Goal: Task Accomplishment & Management: Manage account settings

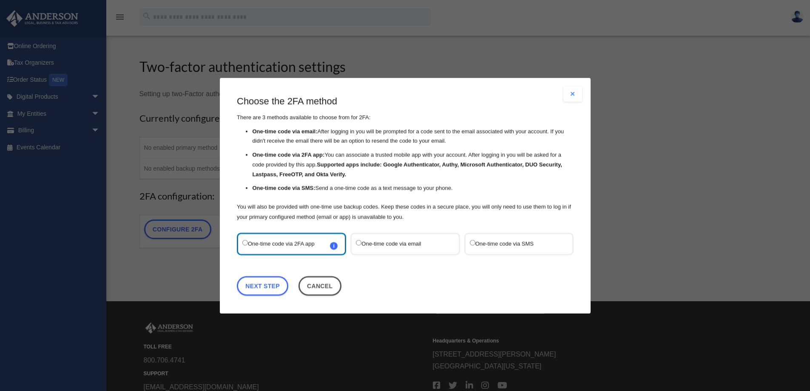
drag, startPoint x: 452, startPoint y: 93, endPoint x: 454, endPoint y: 102, distance: 9.1
click at [454, 102] on div "Are you sure? Any unsaved changes will be lost! Yes No Choose the 2FA method Th…" at bounding box center [405, 196] width 371 height 236
drag, startPoint x: 462, startPoint y: 83, endPoint x: 432, endPoint y: 90, distance: 31.0
click at [432, 90] on div "Are you sure? Any unsaved changes will be lost! Yes No Choose the 2FA method Th…" at bounding box center [405, 196] width 371 height 236
click at [168, 264] on div "Are you sure? Any unsaved changes will be lost! Yes No Choose the 2FA method Th…" at bounding box center [405, 195] width 810 height 391
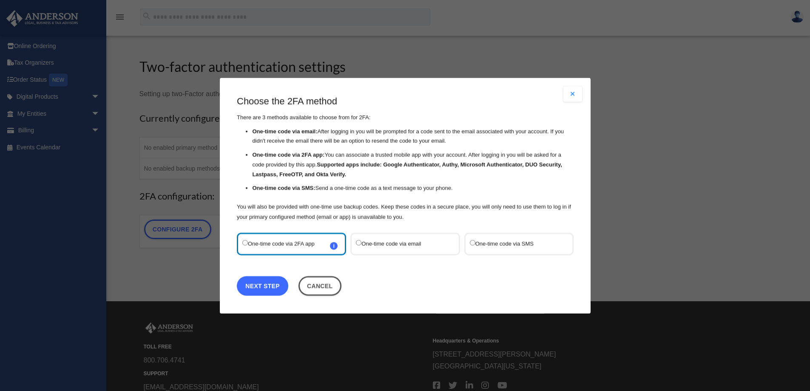
click at [261, 284] on link "Next Step" at bounding box center [262, 286] width 51 height 20
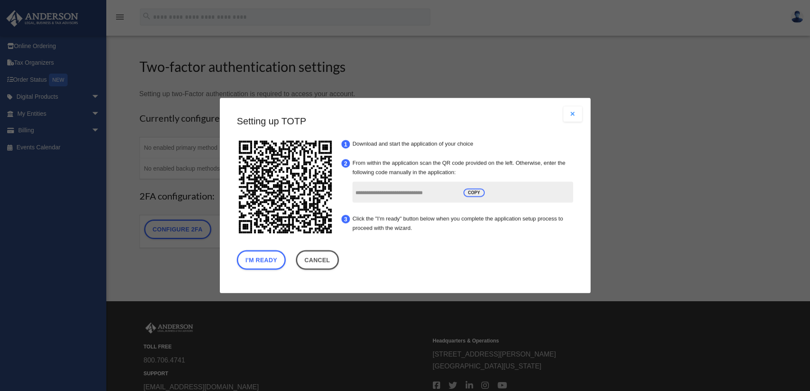
click at [575, 119] on button "Close modal" at bounding box center [572, 113] width 19 height 15
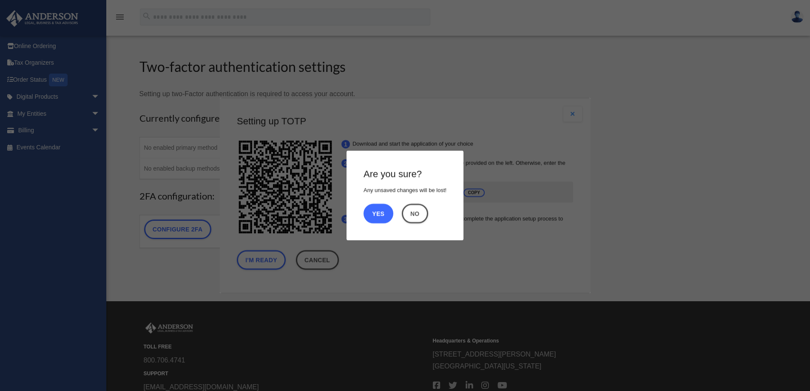
click at [375, 212] on button "Yes" at bounding box center [379, 214] width 30 height 20
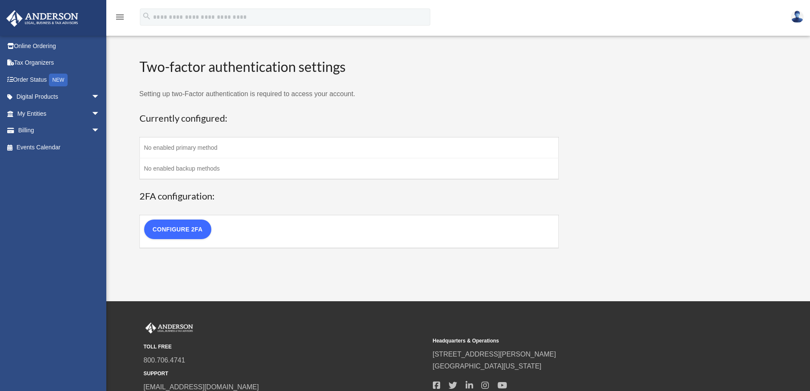
click at [188, 230] on link "Configure 2FA" at bounding box center [177, 229] width 67 height 20
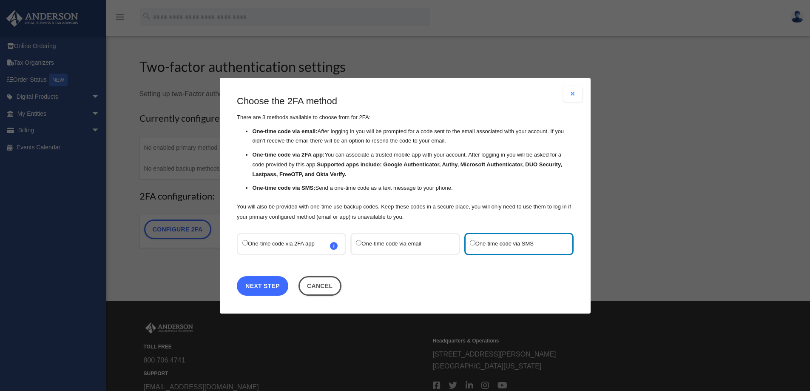
click at [278, 287] on link "Next Step" at bounding box center [262, 286] width 51 height 20
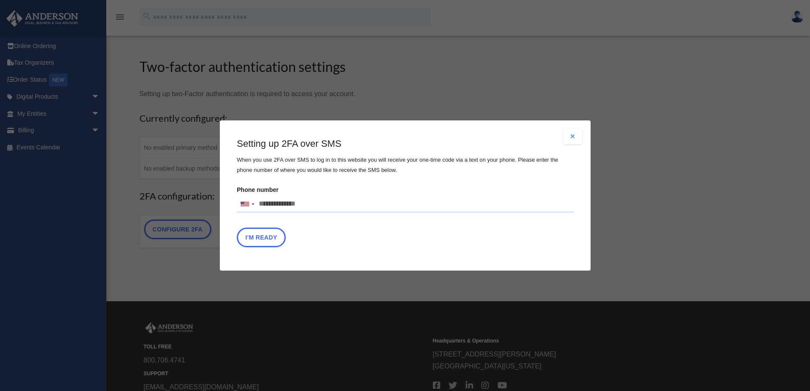
click at [572, 133] on button "Close modal" at bounding box center [572, 136] width 19 height 15
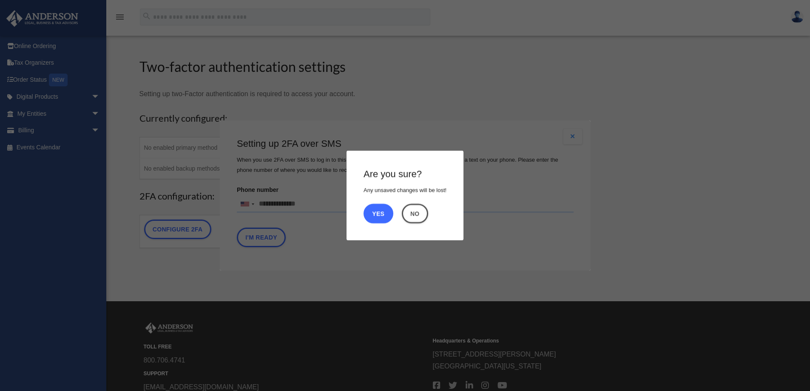
click at [374, 210] on button "Yes" at bounding box center [379, 214] width 30 height 20
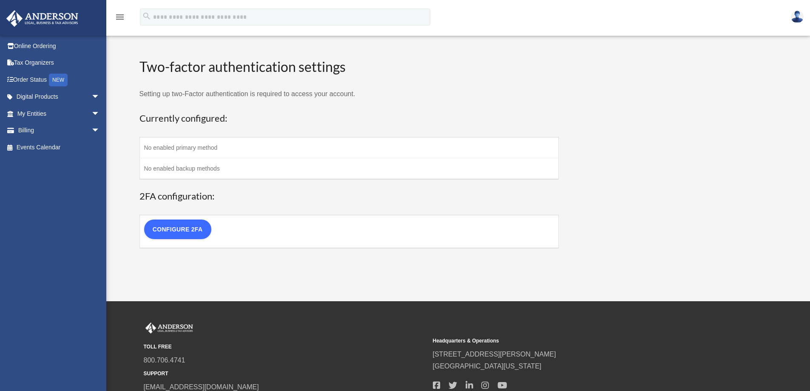
click at [180, 226] on link "Configure 2FA" at bounding box center [177, 229] width 67 height 20
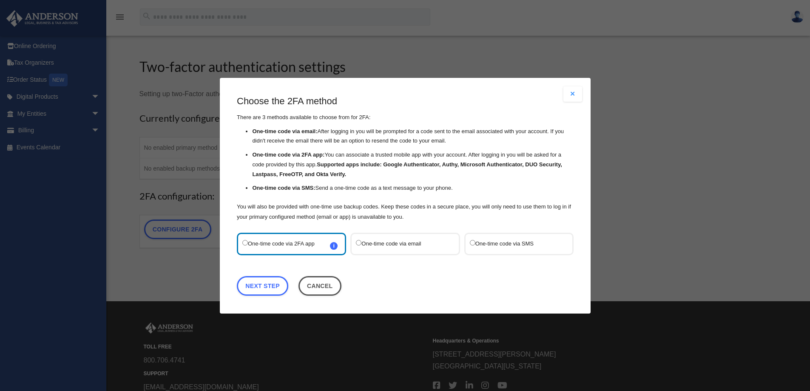
click at [334, 246] on span "i Refer to the guide on how to set up 2FA apps for more information on how to s…" at bounding box center [334, 245] width 8 height 8
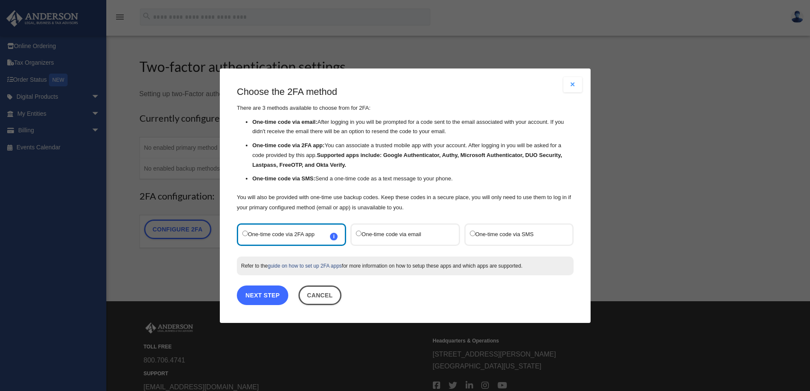
click at [271, 295] on link "Next Step" at bounding box center [262, 295] width 51 height 20
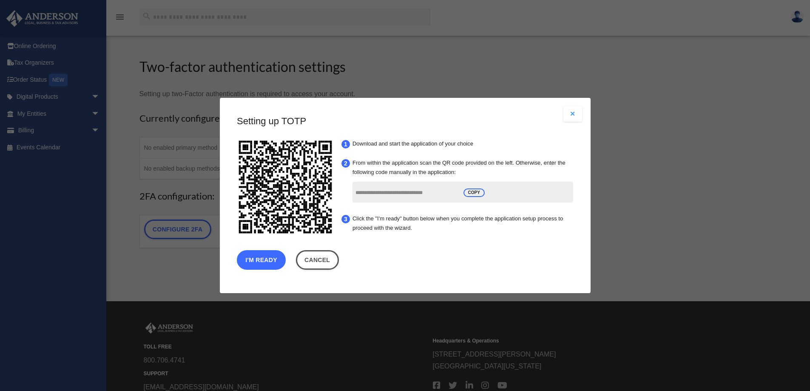
click at [253, 252] on button "I'm Ready" at bounding box center [261, 260] width 49 height 20
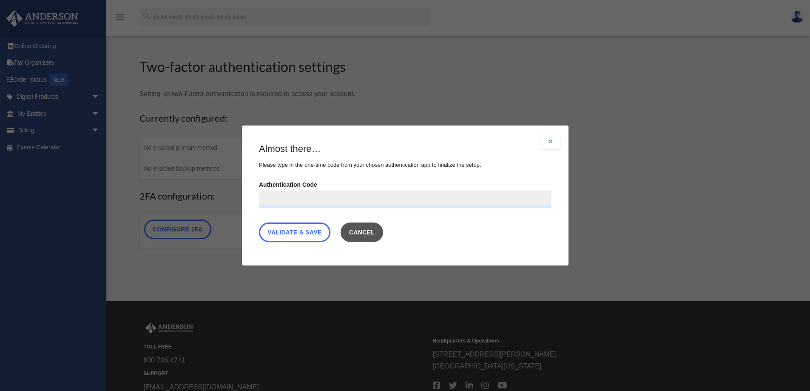
click at [383, 232] on button "Cancel" at bounding box center [361, 232] width 43 height 20
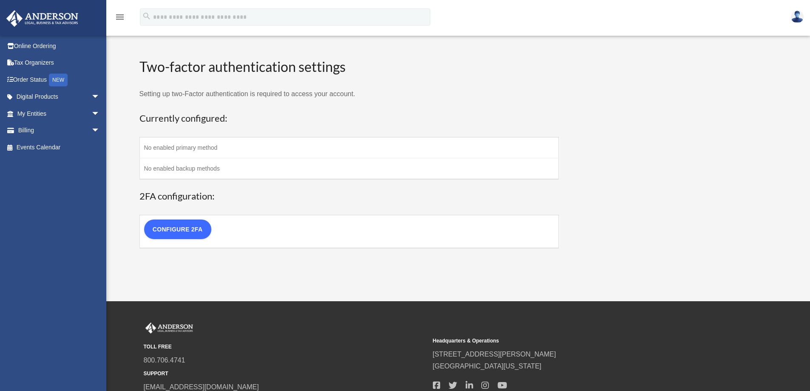
click at [209, 228] on link "Configure 2FA" at bounding box center [177, 229] width 67 height 20
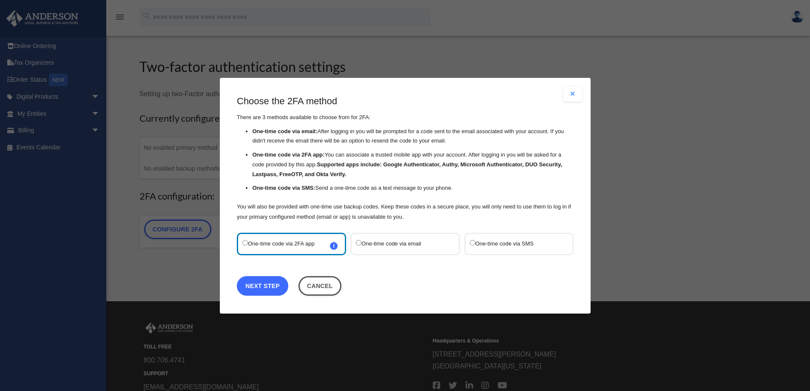
click at [264, 285] on link "Next Step" at bounding box center [262, 286] width 51 height 20
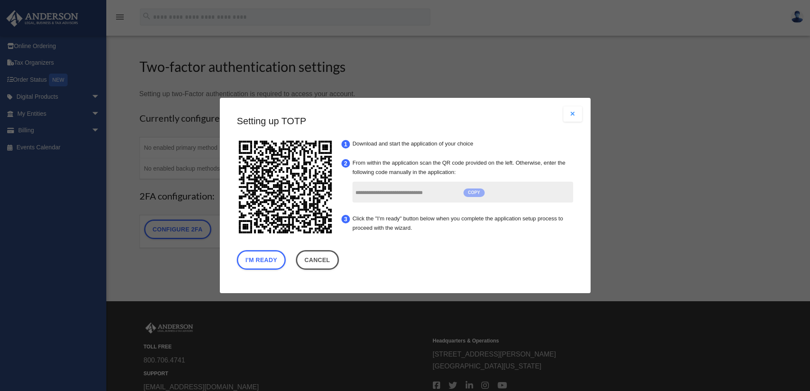
click at [472, 195] on span "COPY" at bounding box center [473, 192] width 21 height 9
click at [270, 256] on button "I'm Ready" at bounding box center [261, 260] width 49 height 20
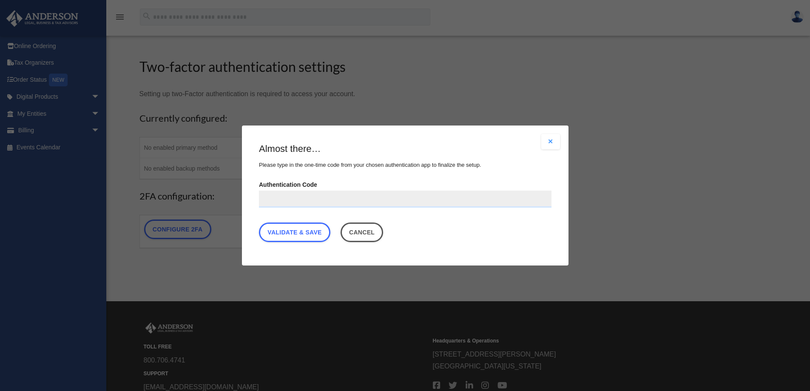
paste input "**********"
click at [307, 235] on link "Validate & Save" at bounding box center [294, 232] width 71 height 20
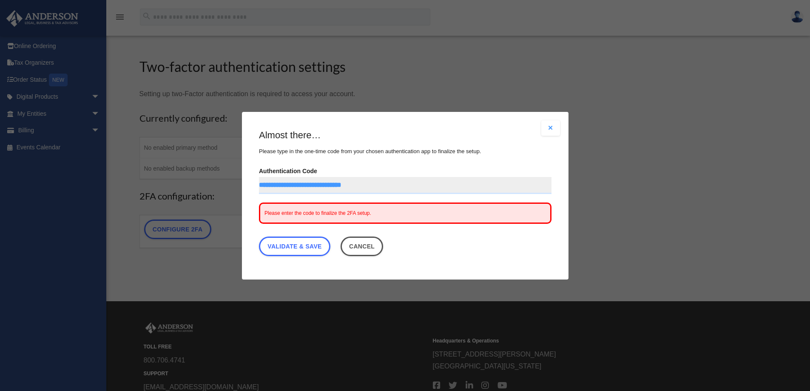
click at [302, 211] on span "Please enter the code to finalize the 2FA setup." at bounding box center [317, 213] width 107 height 6
click at [373, 213] on div "Please enter the code to finalize the 2FA setup." at bounding box center [405, 212] width 293 height 21
drag, startPoint x: 407, startPoint y: 186, endPoint x: 201, endPoint y: 170, distance: 206.8
click at [201, 170] on div "Are you sure? Any unsaved changes will be lost! Yes No Choose the 2FA method Th…" at bounding box center [405, 195] width 810 height 391
click at [301, 249] on link "Validate & Save" at bounding box center [294, 246] width 71 height 20
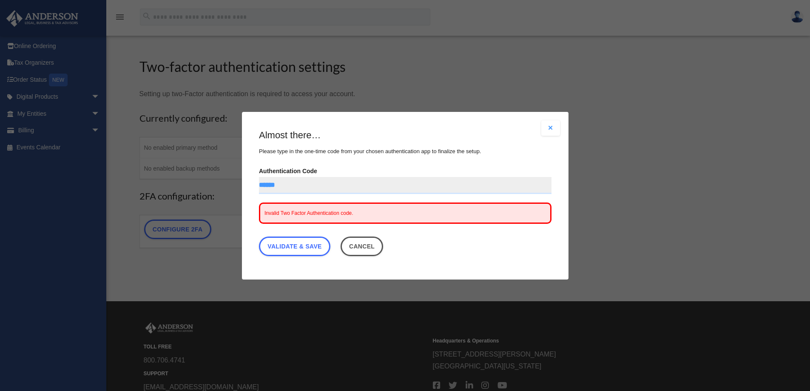
click at [286, 185] on input "******" at bounding box center [405, 184] width 293 height 17
type input "*"
paste input "**********"
click at [305, 244] on link "Validate & Save" at bounding box center [294, 246] width 71 height 20
click at [330, 216] on div "Please enter the code to finalize the 2FA setup." at bounding box center [405, 212] width 293 height 21
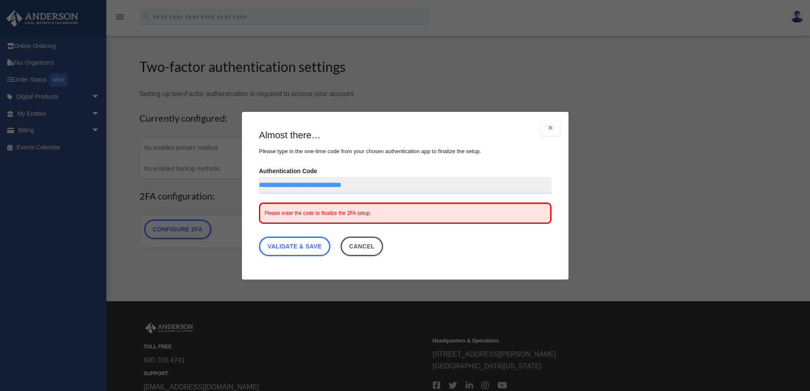
click at [410, 184] on input "**********" at bounding box center [405, 184] width 293 height 17
type input "**********"
click at [315, 247] on link "Validate & Save" at bounding box center [294, 246] width 71 height 20
drag, startPoint x: 428, startPoint y: 181, endPoint x: 199, endPoint y: 172, distance: 228.9
click at [199, 172] on div "Are you sure? Any unsaved changes will be lost! Yes No Choose the 2FA method Th…" at bounding box center [405, 195] width 810 height 391
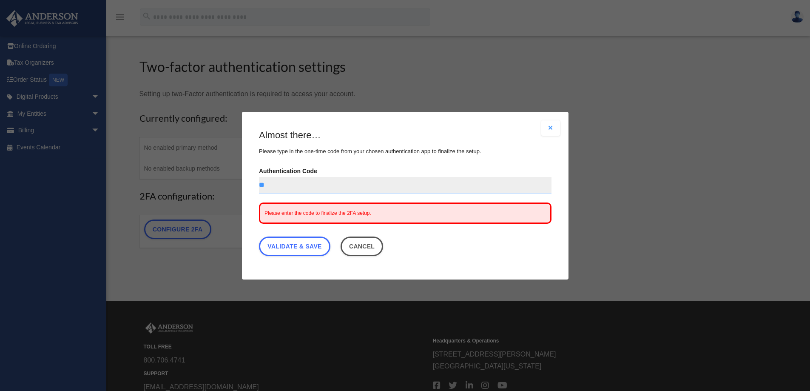
type input "*"
type input "******"
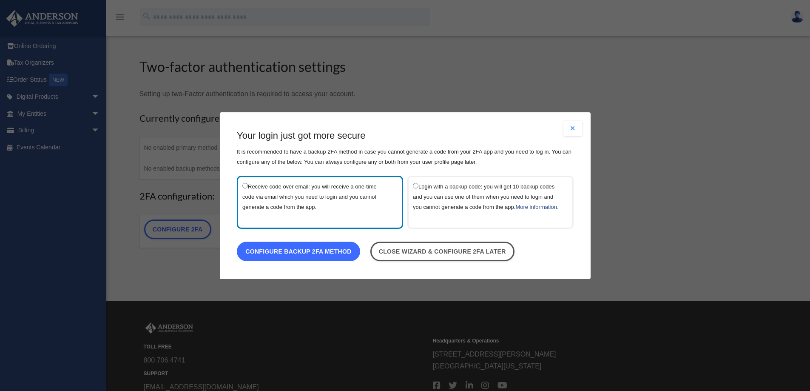
click at [298, 258] on link "Configure backup 2FA method" at bounding box center [298, 251] width 123 height 20
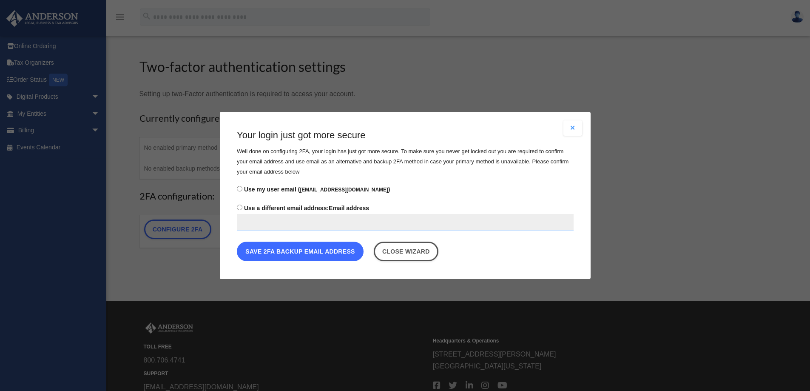
click at [311, 254] on button "Save 2FA backup email address" at bounding box center [300, 251] width 127 height 20
click at [284, 191] on span "Use my user email ( clemcrowder@gmail.com )" at bounding box center [317, 189] width 146 height 7
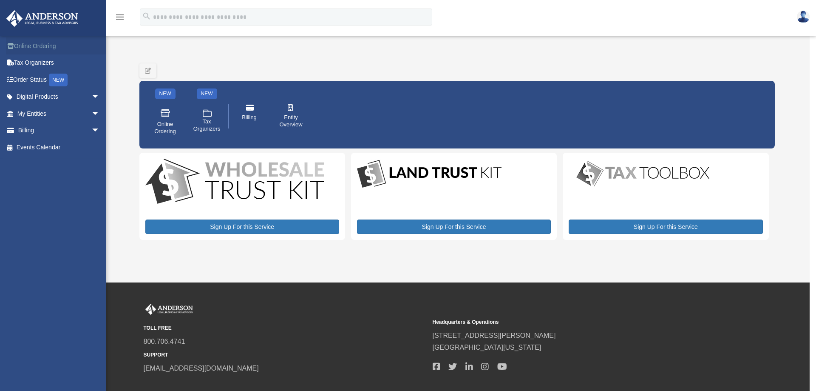
click at [29, 48] on link "Online Ordering" at bounding box center [59, 45] width 107 height 17
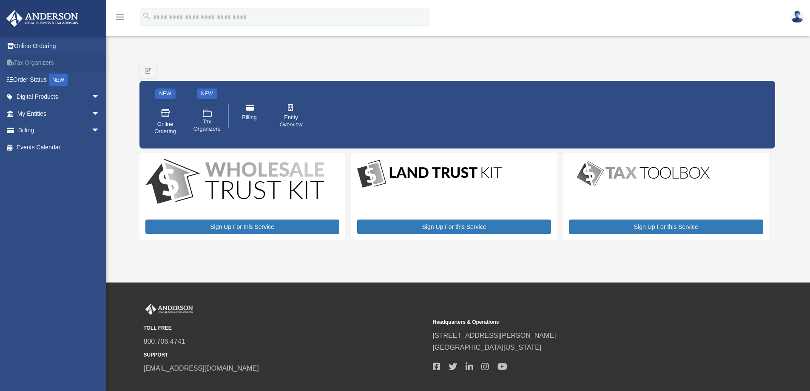
click at [29, 67] on link "Tax Organizers" at bounding box center [59, 62] width 107 height 17
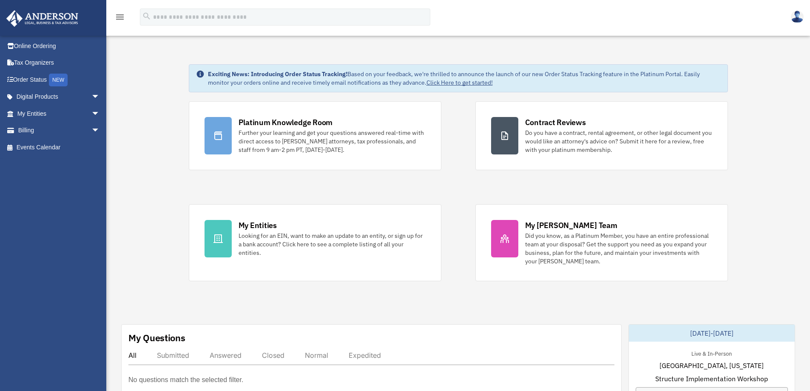
click at [795, 19] on img at bounding box center [797, 17] width 13 height 12
click at [639, 56] on link "Logout" at bounding box center [669, 56] width 85 height 17
